Goal: Transaction & Acquisition: Purchase product/service

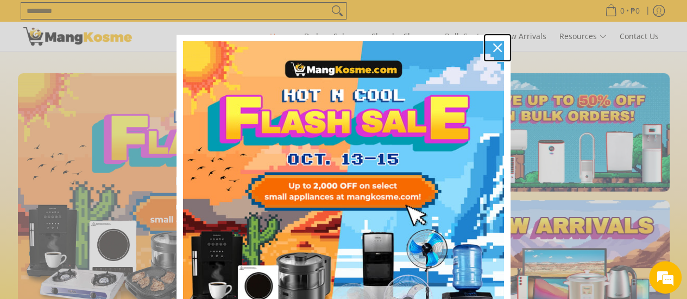
click at [493, 47] on icon "close icon" at bounding box center [497, 47] width 9 height 9
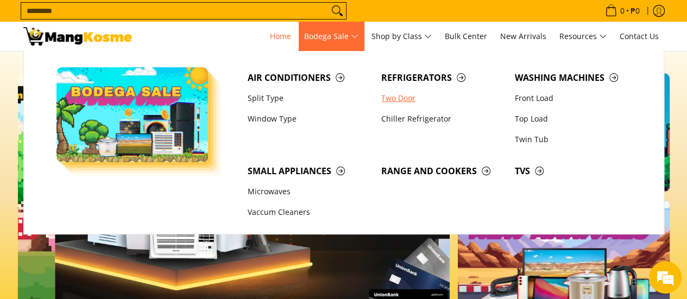
scroll to position [0, 864]
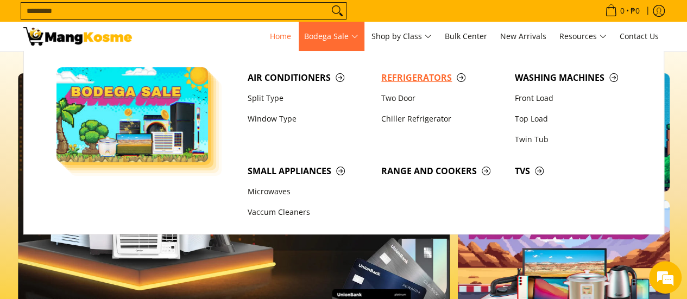
click at [418, 76] on span "Refrigerators" at bounding box center [442, 78] width 123 height 14
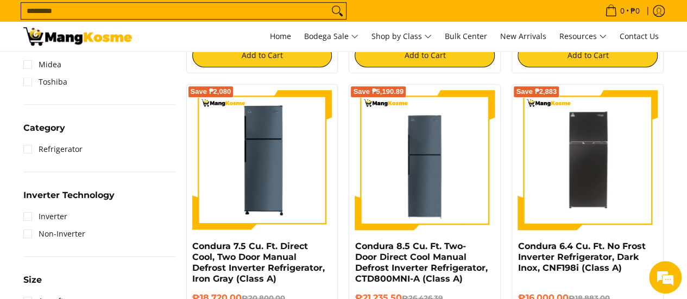
scroll to position [435, 0]
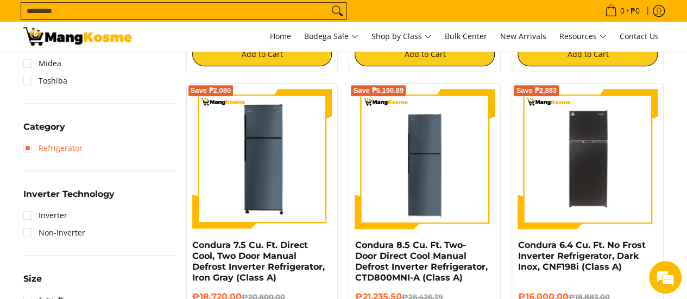
click at [64, 152] on link "Refrigerator" at bounding box center [52, 148] width 59 height 17
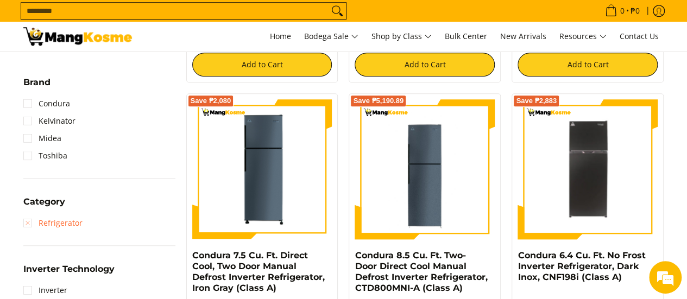
scroll to position [479, 0]
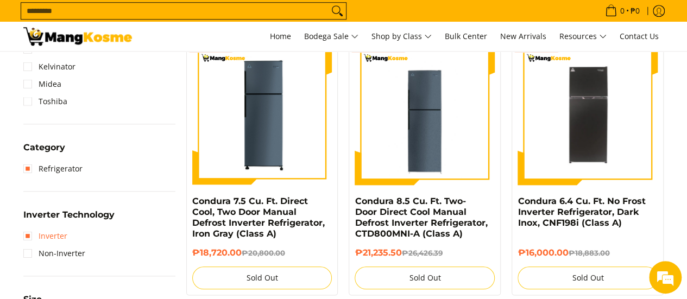
click at [58, 235] on link "Inverter" at bounding box center [45, 236] width 44 height 17
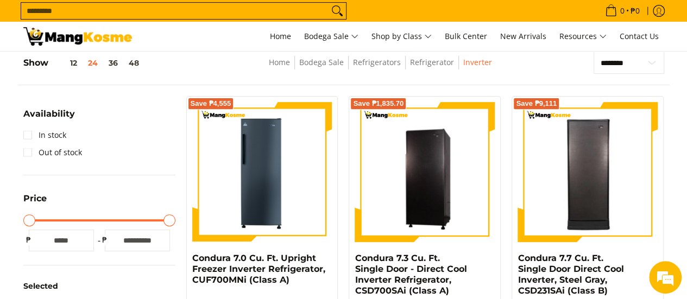
scroll to position [207, 0]
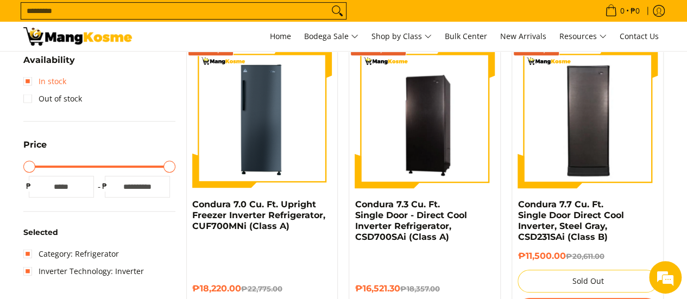
click at [62, 82] on link "In stock" at bounding box center [44, 81] width 43 height 17
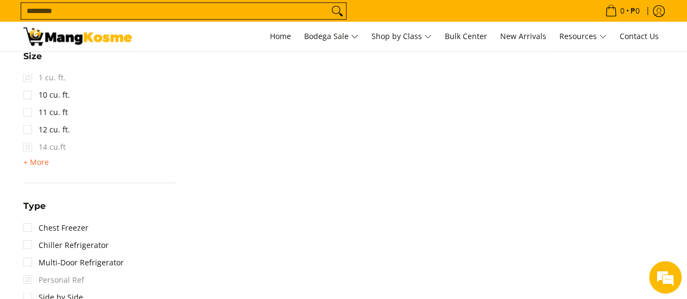
scroll to position [859, 0]
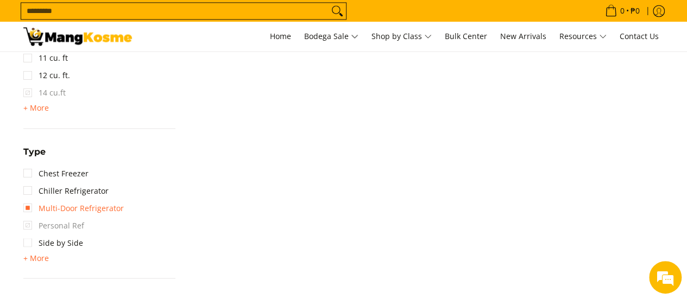
click at [95, 208] on link "Multi-Door Refrigerator" at bounding box center [73, 207] width 101 height 17
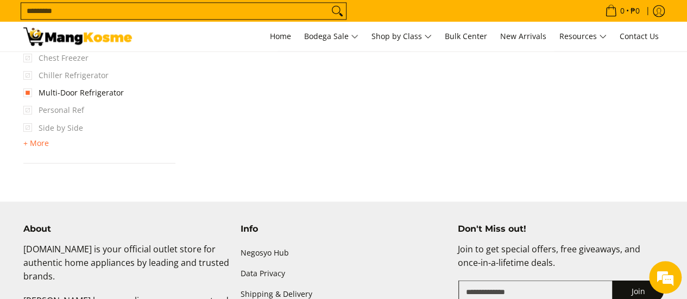
scroll to position [913, 0]
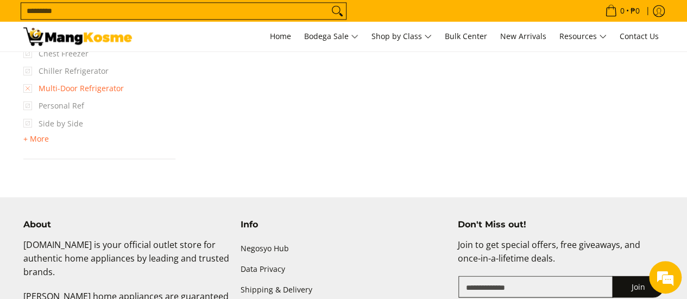
click at [28, 87] on link "Multi-Door Refrigerator" at bounding box center [73, 88] width 101 height 17
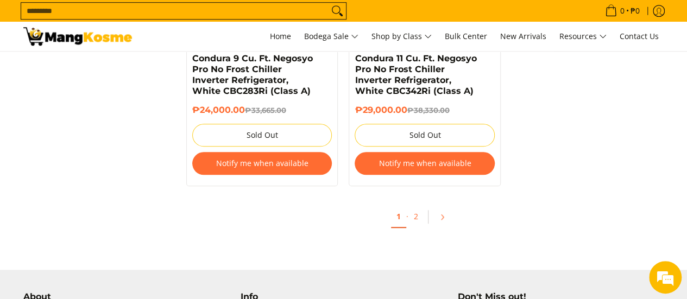
scroll to position [2435, 0]
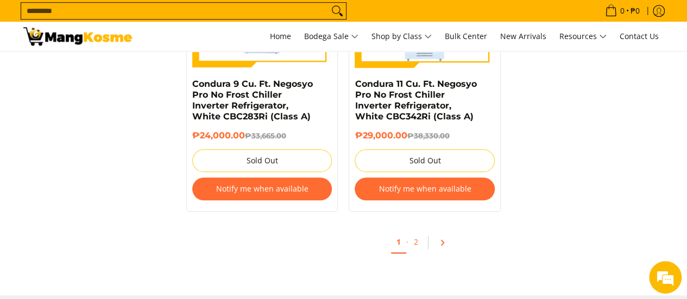
click at [445, 239] on icon "Pagination" at bounding box center [442, 243] width 8 height 8
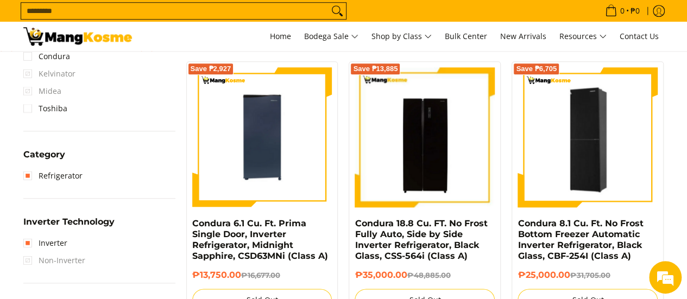
scroll to position [543, 0]
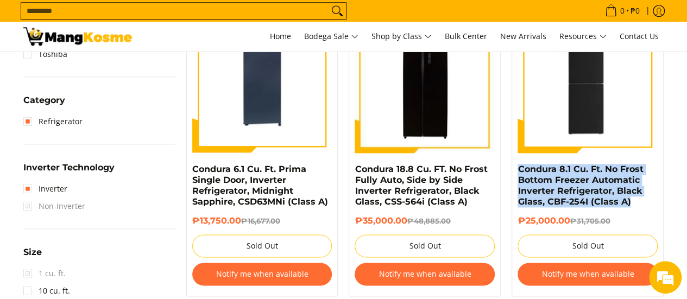
drag, startPoint x: 515, startPoint y: 167, endPoint x: 629, endPoint y: 208, distance: 121.2
click at [629, 208] on div "Save ₱6,705 Condura 8.1 Cu. Ft. No Frost Bottom Freezer Automatic Inverter Refr…" at bounding box center [588, 152] width 152 height 290
copy link "Condura 8.1 Cu. Ft. No Frost Bottom Freezer Automatic Inverter Refrigerator, Bl…"
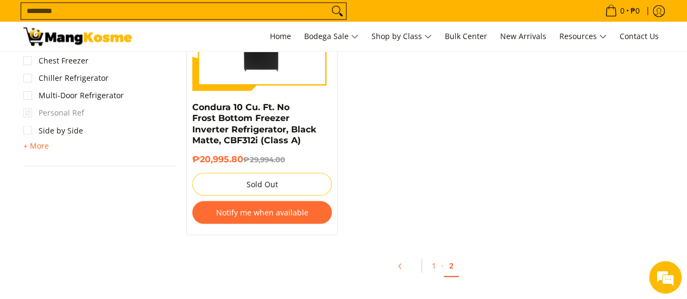
scroll to position [924, 0]
